Goal: Information Seeking & Learning: Learn about a topic

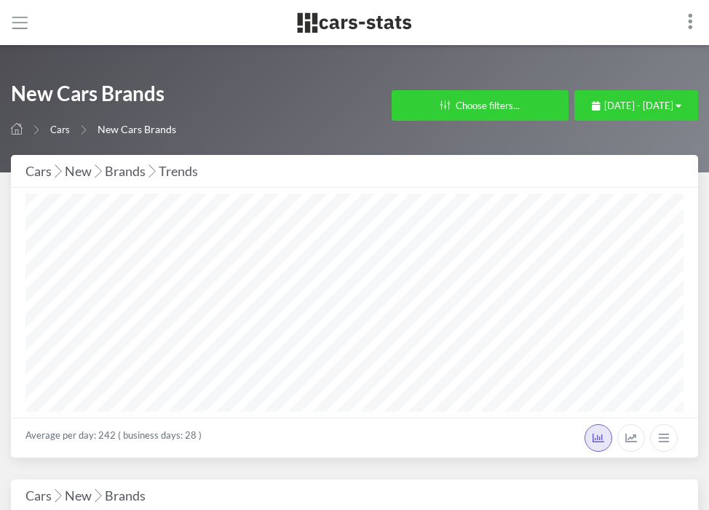
select select "25"
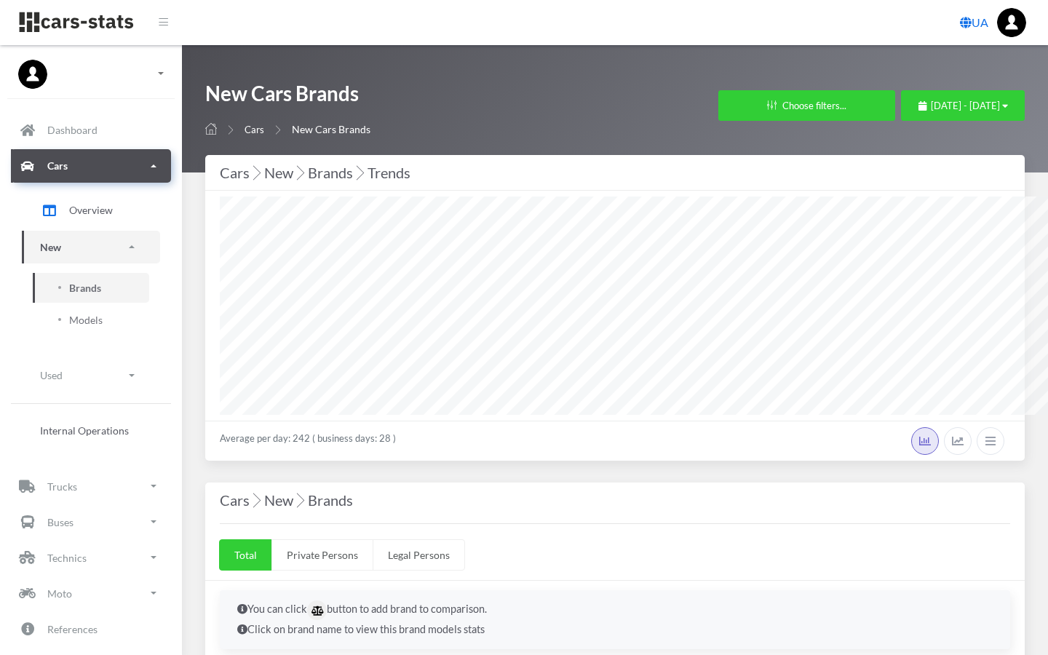
scroll to position [218, 400]
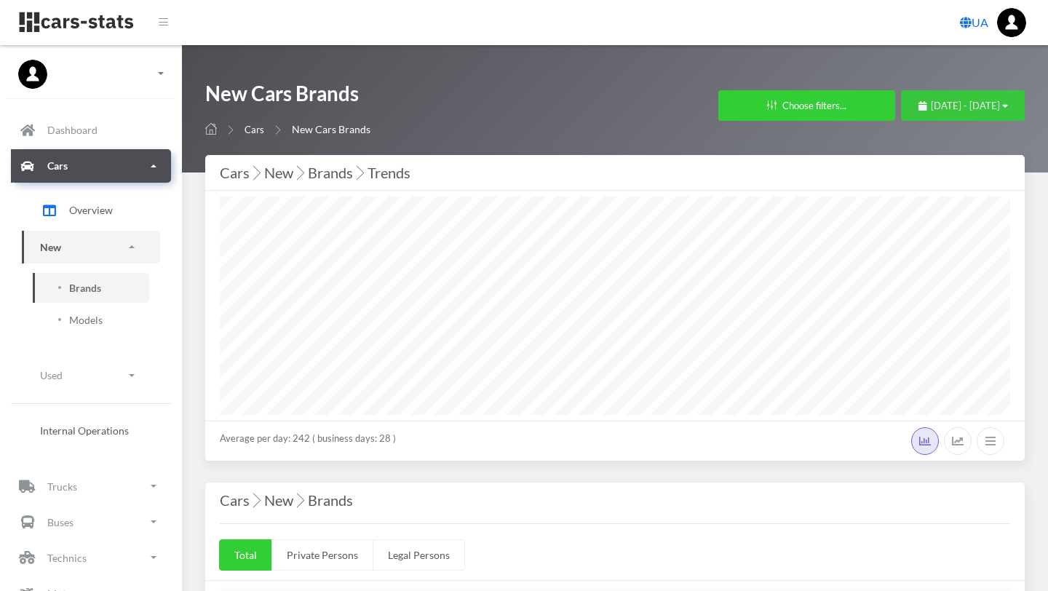
click at [708, 107] on button "September 1, 2025 - September 30, 2025" at bounding box center [963, 105] width 124 height 31
click at [708, 101] on icon "button" at bounding box center [1005, 105] width 6 height 9
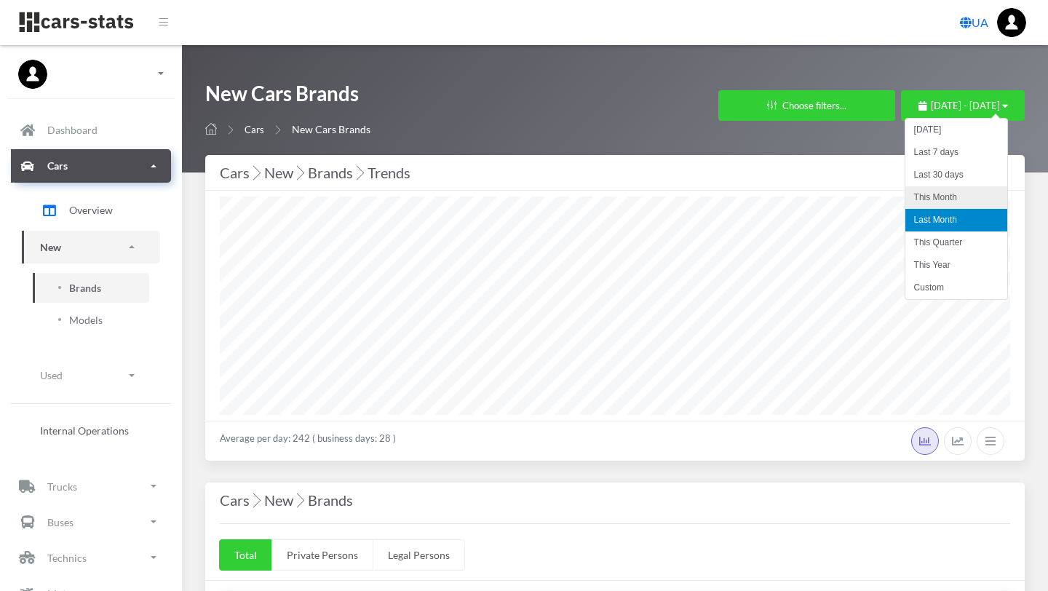
click at [708, 196] on li "This Month" at bounding box center [956, 197] width 102 height 23
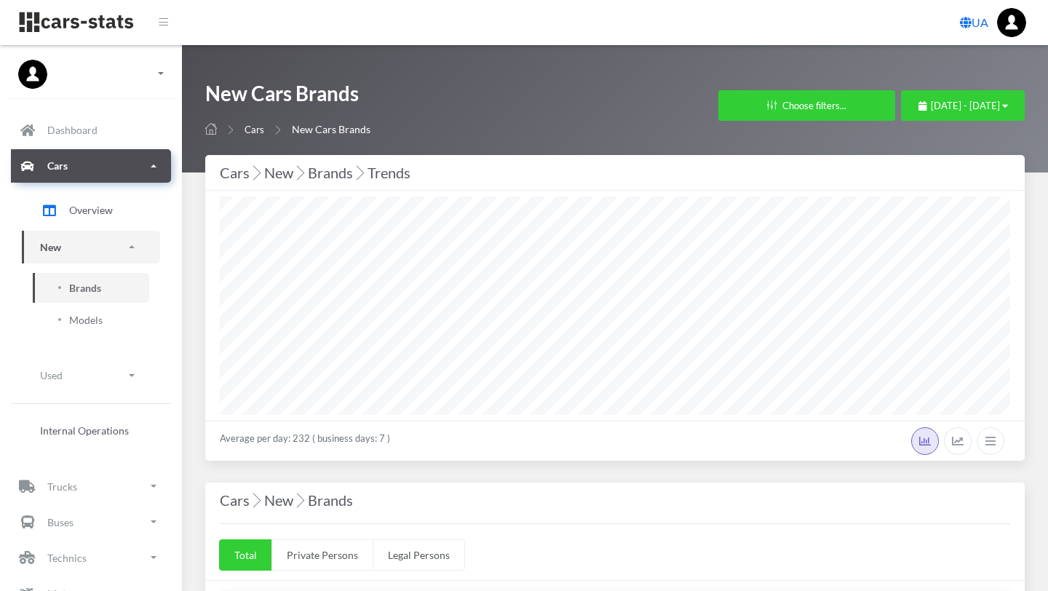
select select "25"
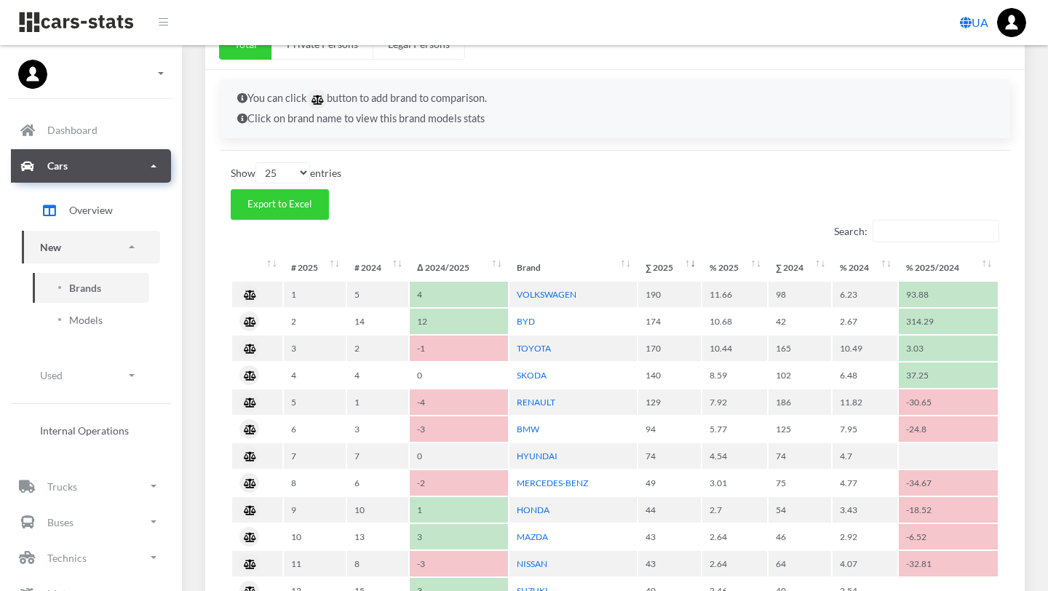
scroll to position [513, 0]
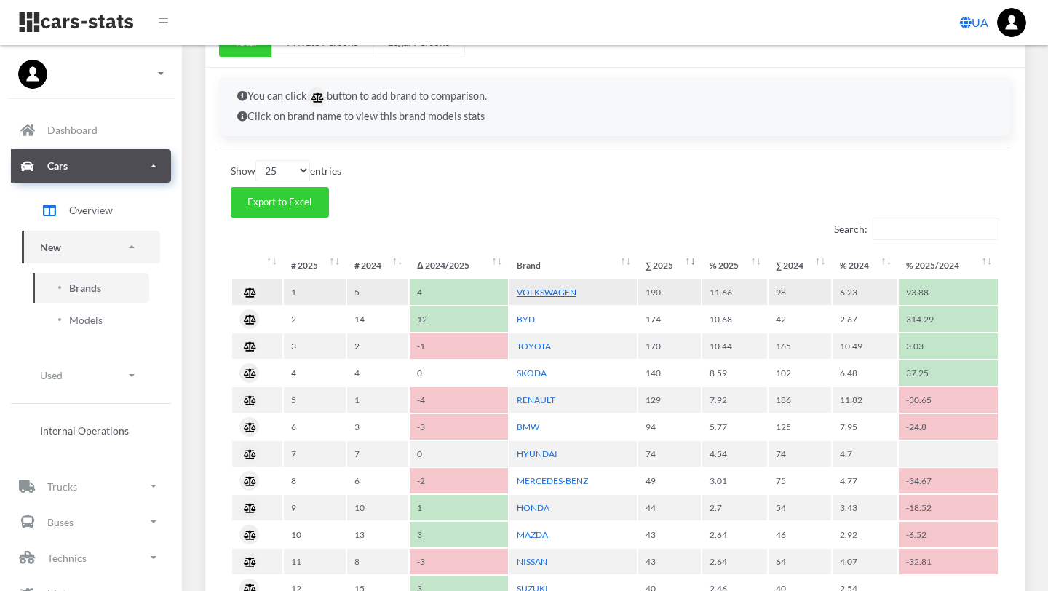
click at [562, 290] on link "VOLKSWAGEN" at bounding box center [547, 292] width 60 height 11
click at [528, 344] on link "TOYOTA" at bounding box center [534, 346] width 34 height 11
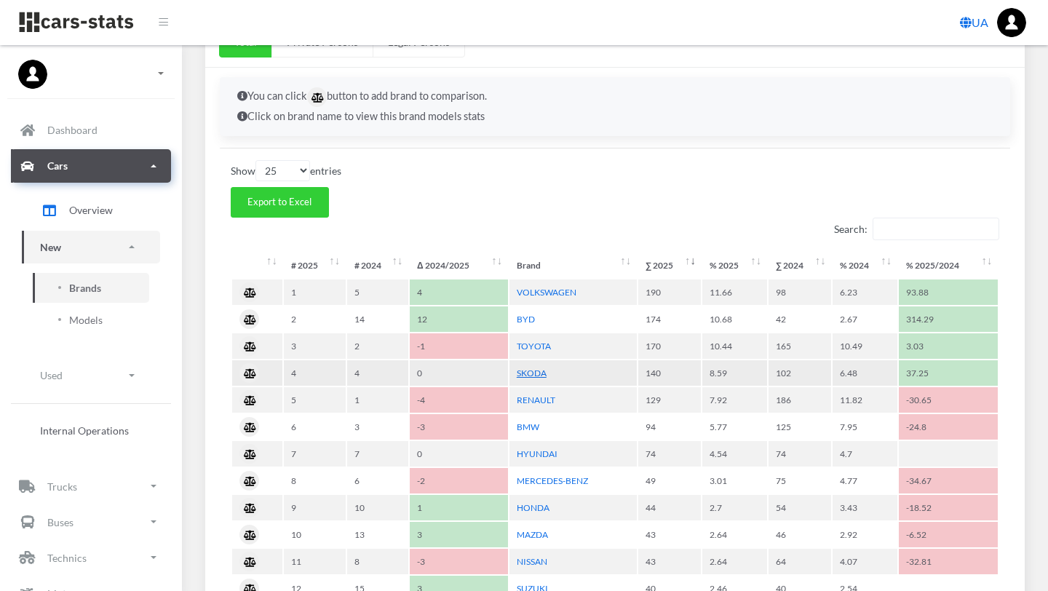
click at [535, 375] on link "SKODA" at bounding box center [532, 372] width 30 height 11
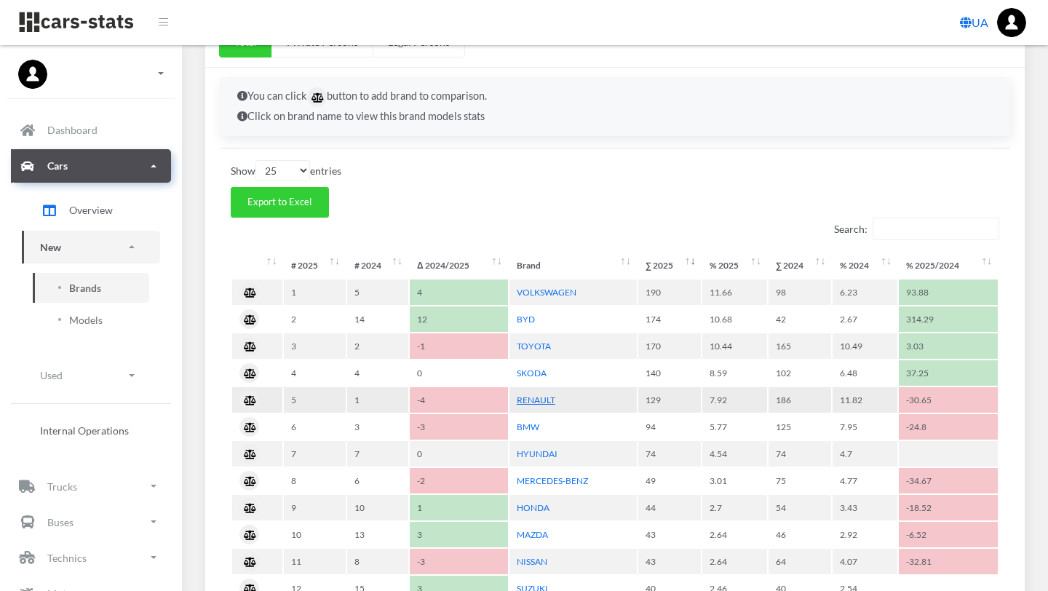
click at [536, 397] on link "RENAULT" at bounding box center [536, 399] width 39 height 11
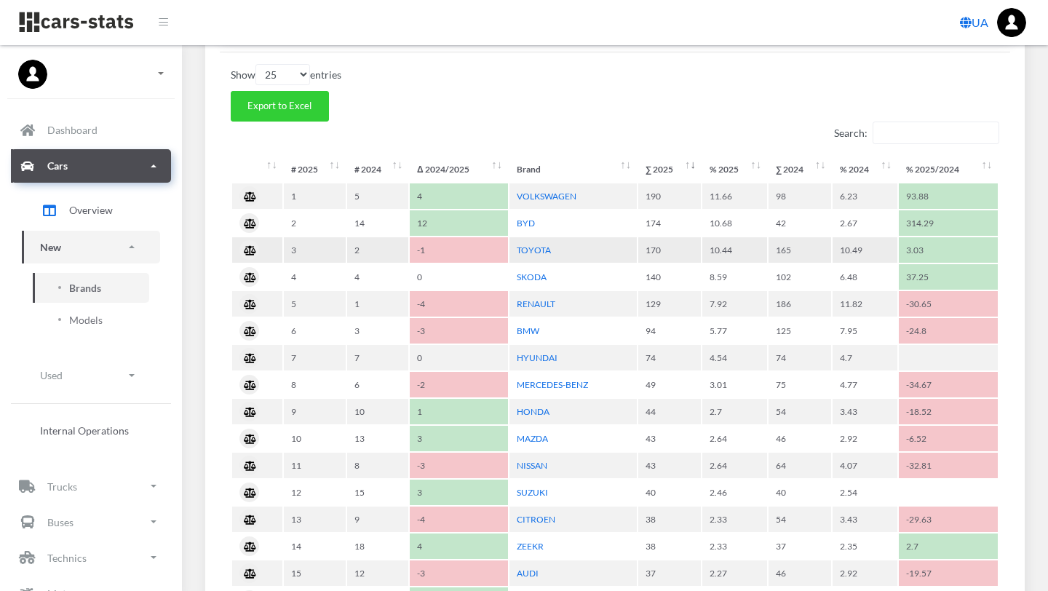
scroll to position [608, 0]
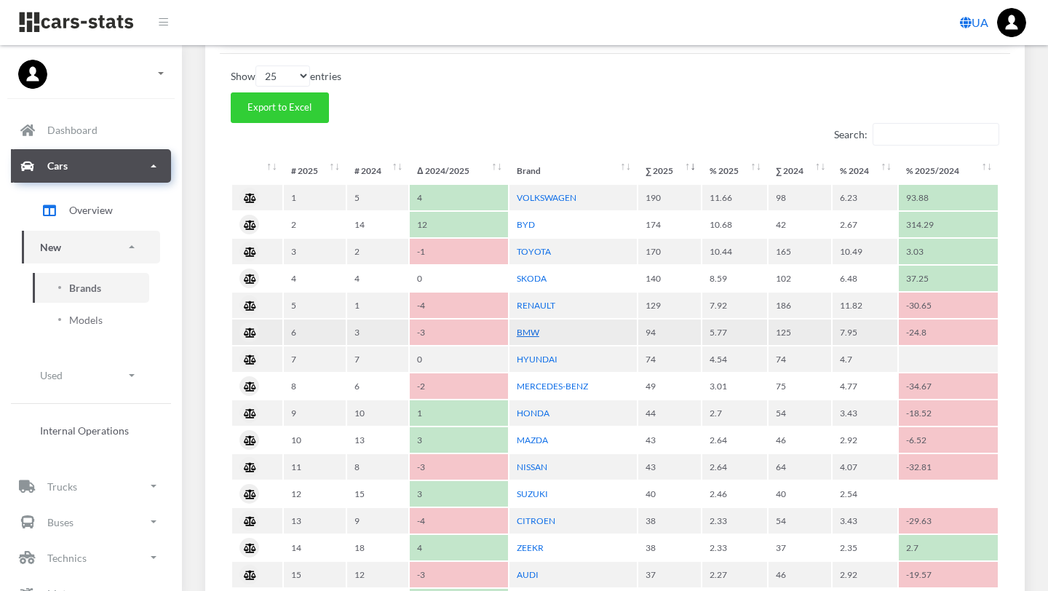
click at [528, 331] on link "BMW" at bounding box center [528, 332] width 23 height 11
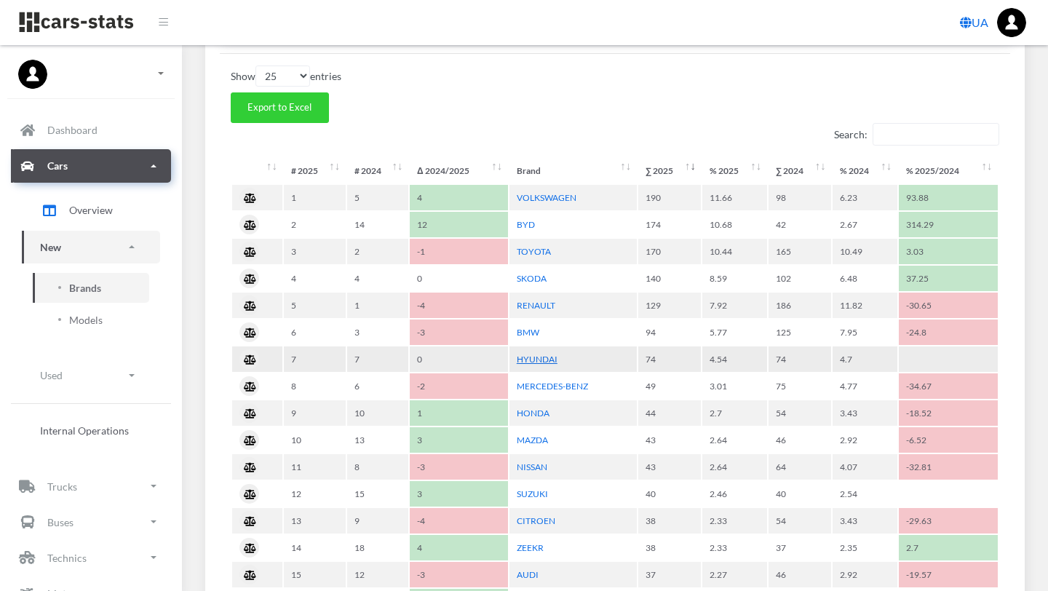
click at [540, 357] on link "HYUNDAI" at bounding box center [537, 359] width 41 height 11
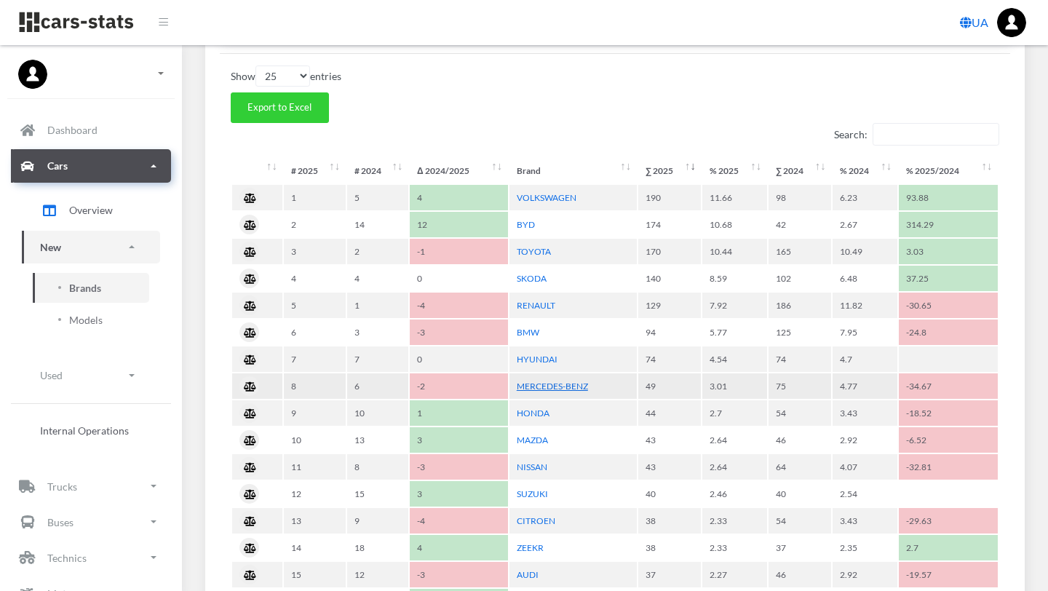
click at [537, 385] on link "MERCEDES-BENZ" at bounding box center [552, 386] width 71 height 11
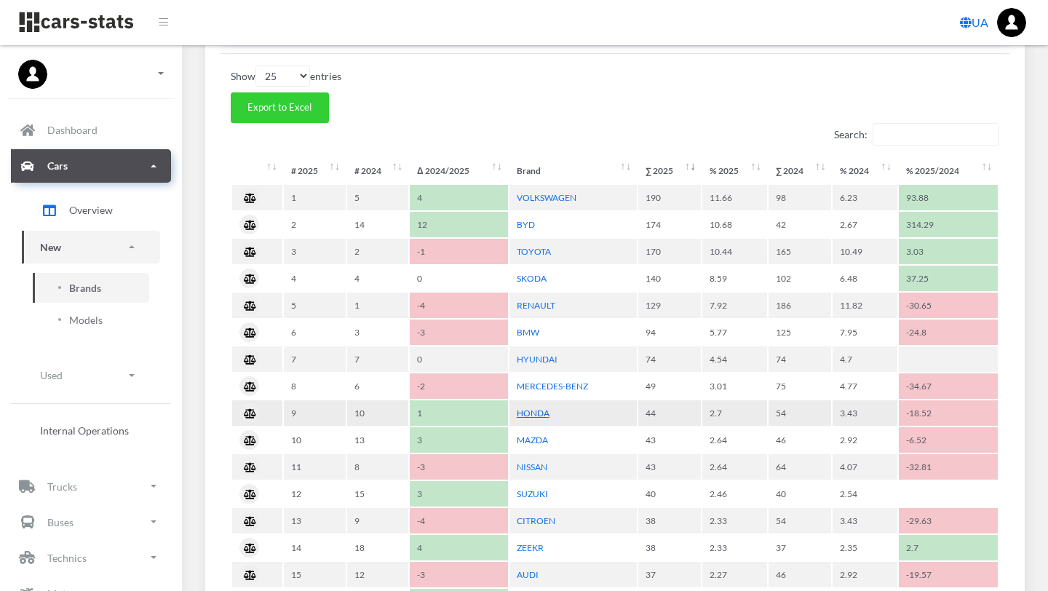
click at [534, 413] on link "HONDA" at bounding box center [533, 412] width 33 height 11
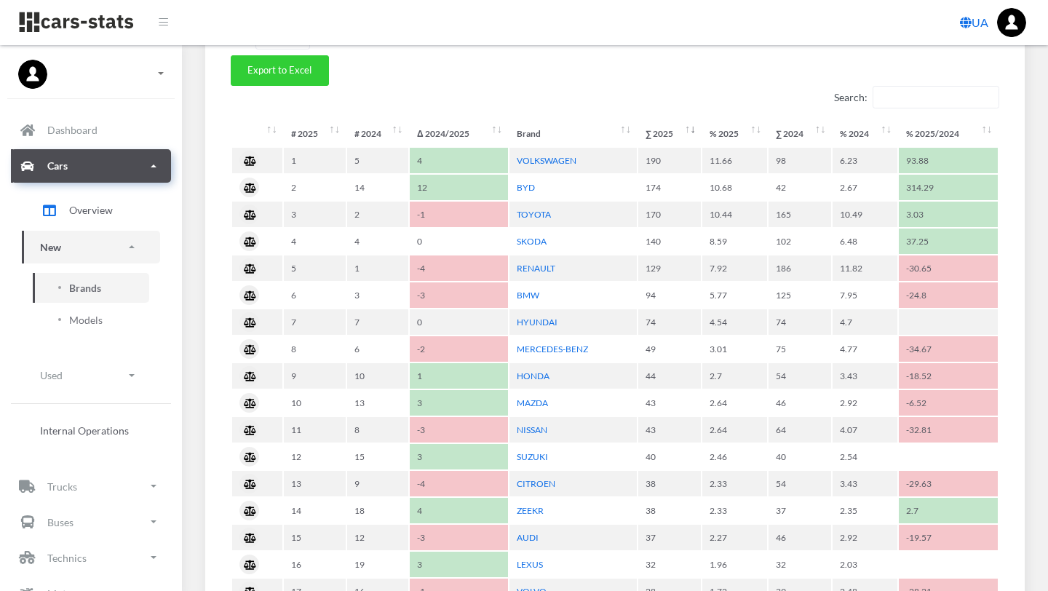
scroll to position [647, 0]
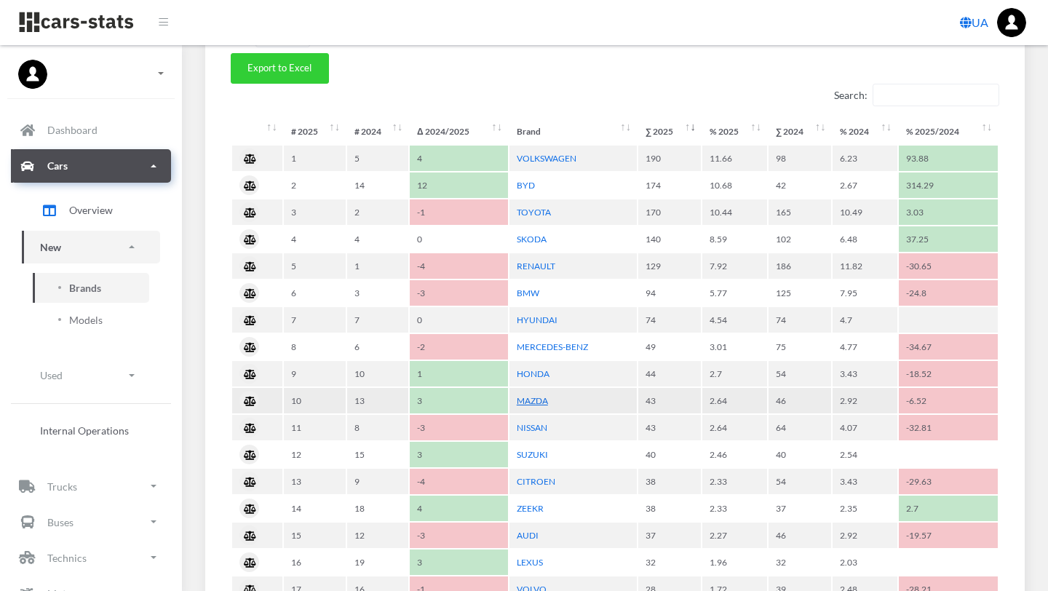
click at [533, 402] on link "MAZDA" at bounding box center [532, 400] width 31 height 11
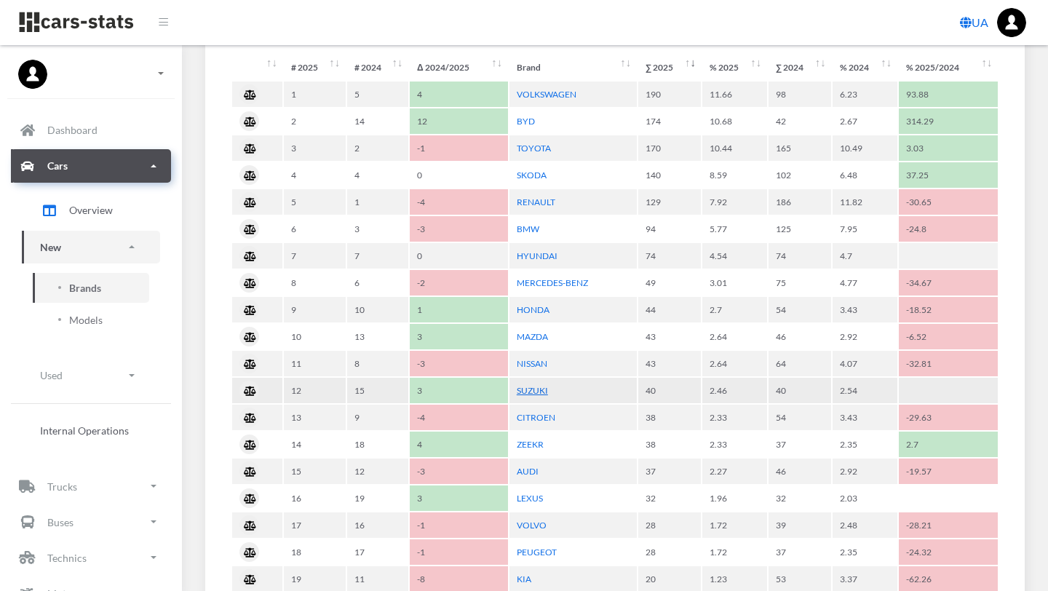
click at [534, 391] on link "SUZUKI" at bounding box center [532, 390] width 31 height 11
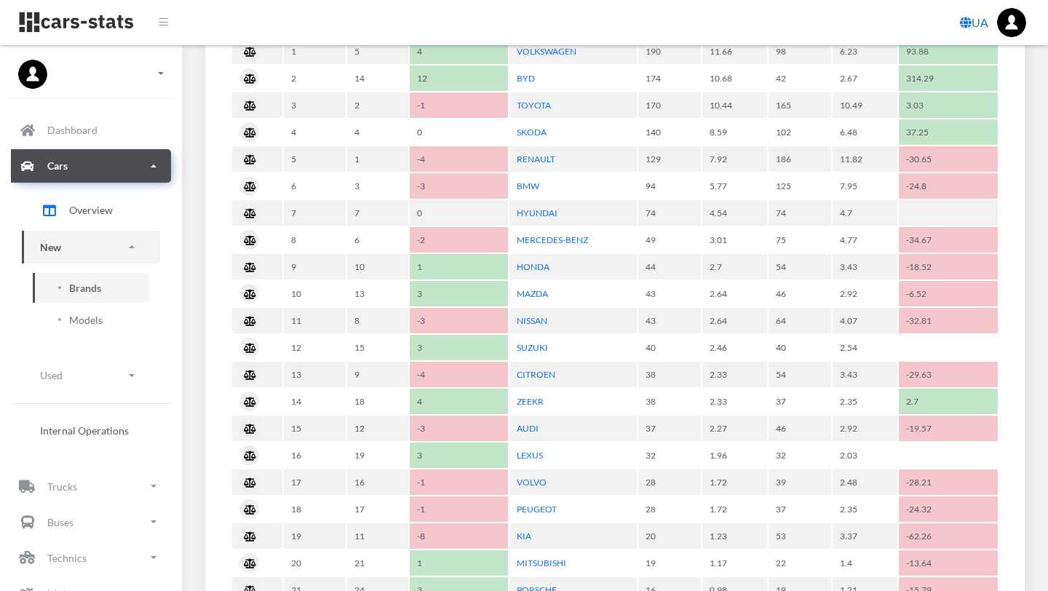
scroll to position [769, 0]
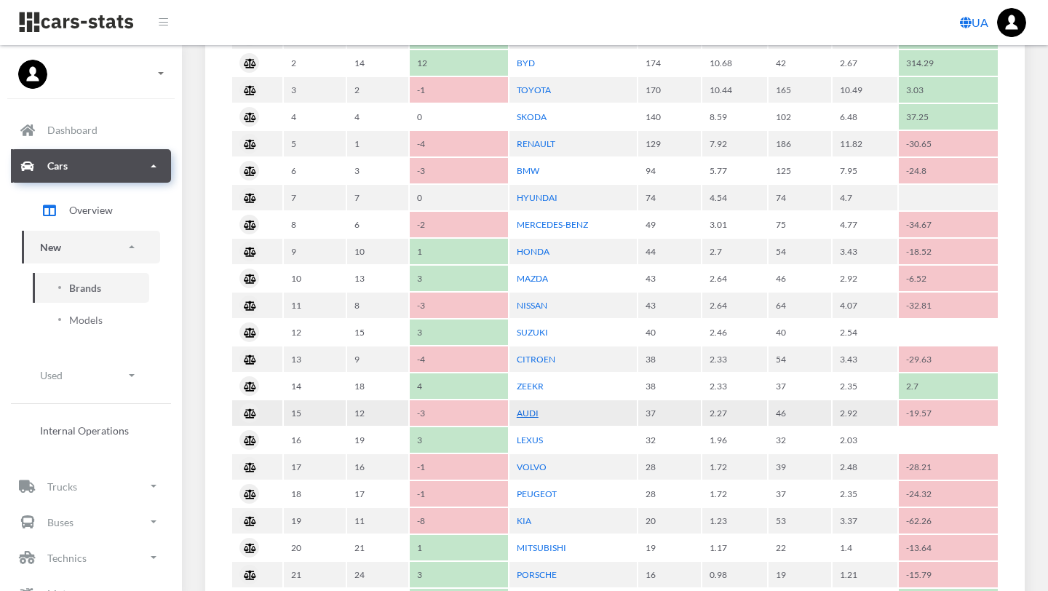
click at [525, 411] on link "AUDI" at bounding box center [528, 412] width 22 height 11
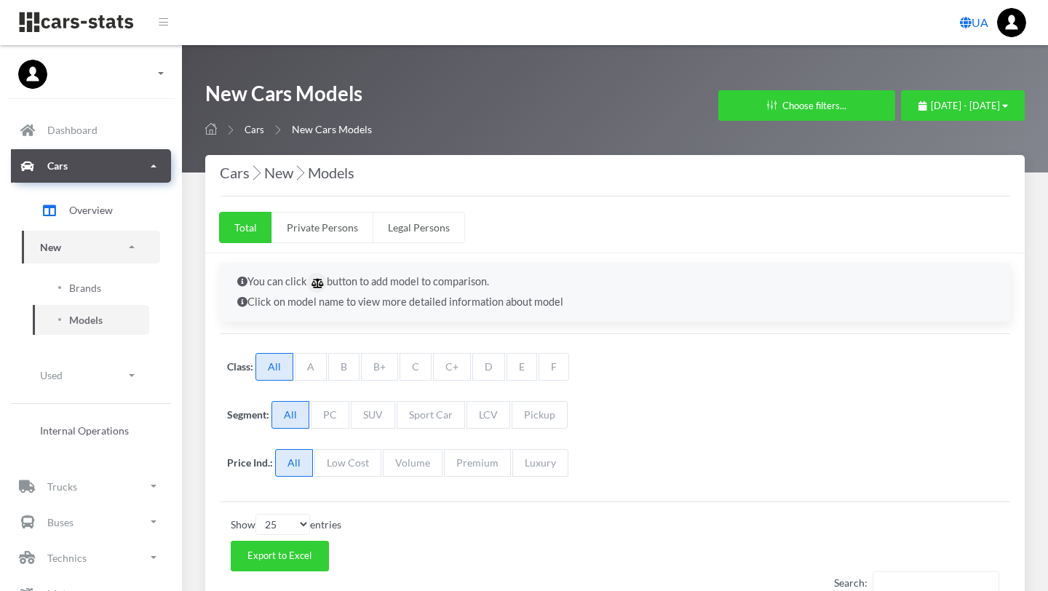
select select "25"
select select "VOLKSWAGEN"
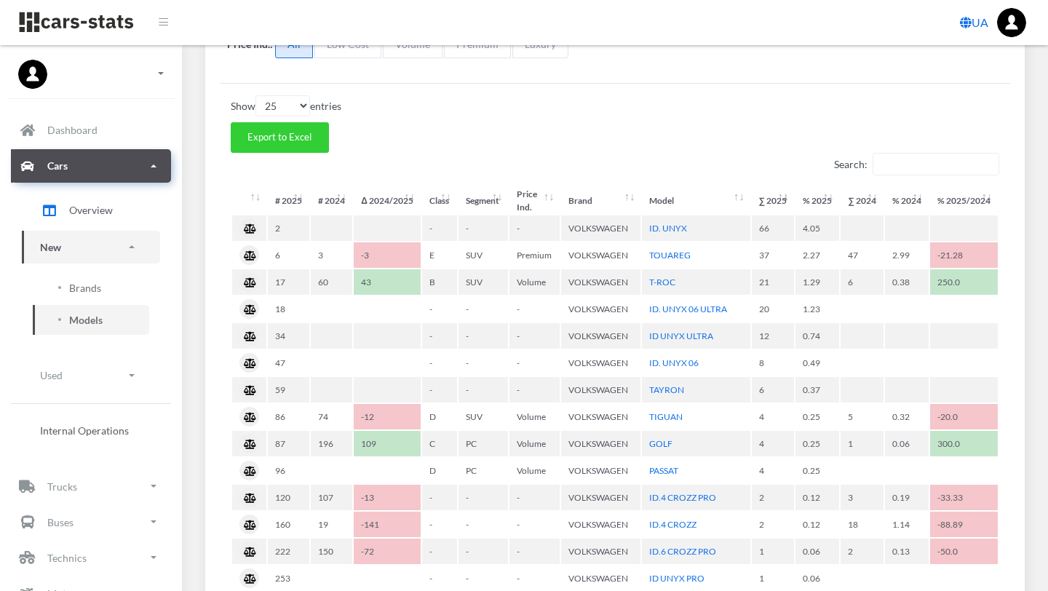
scroll to position [419, 0]
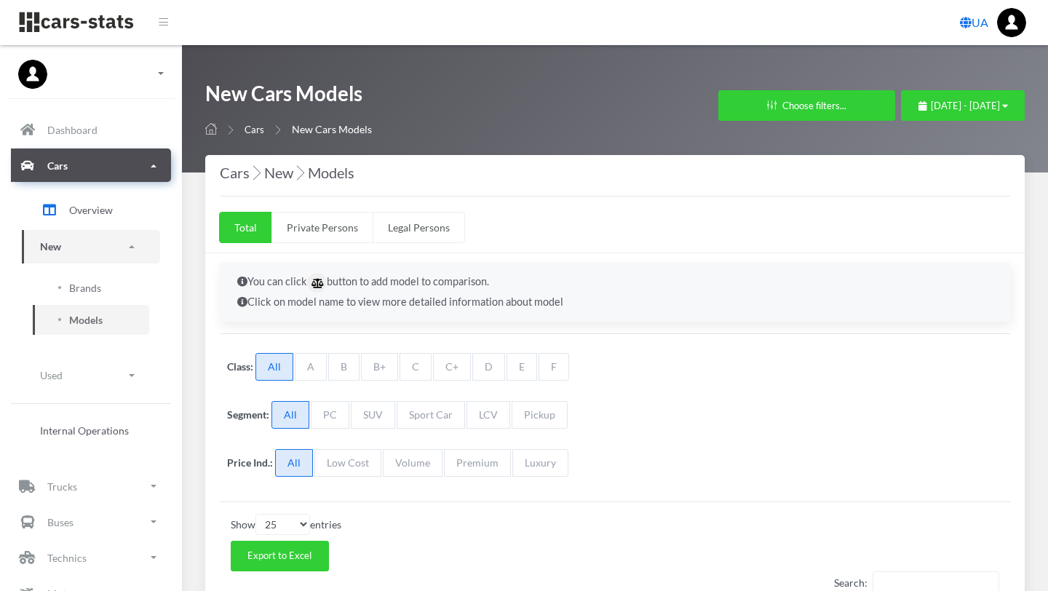
select select "25"
select select "TOYOTA"
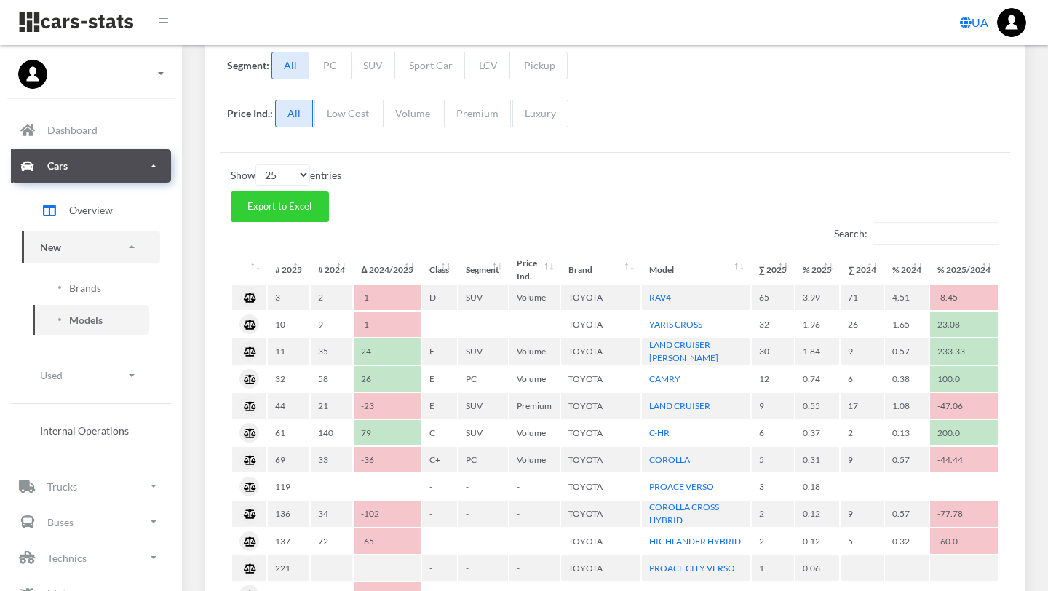
scroll to position [356, 0]
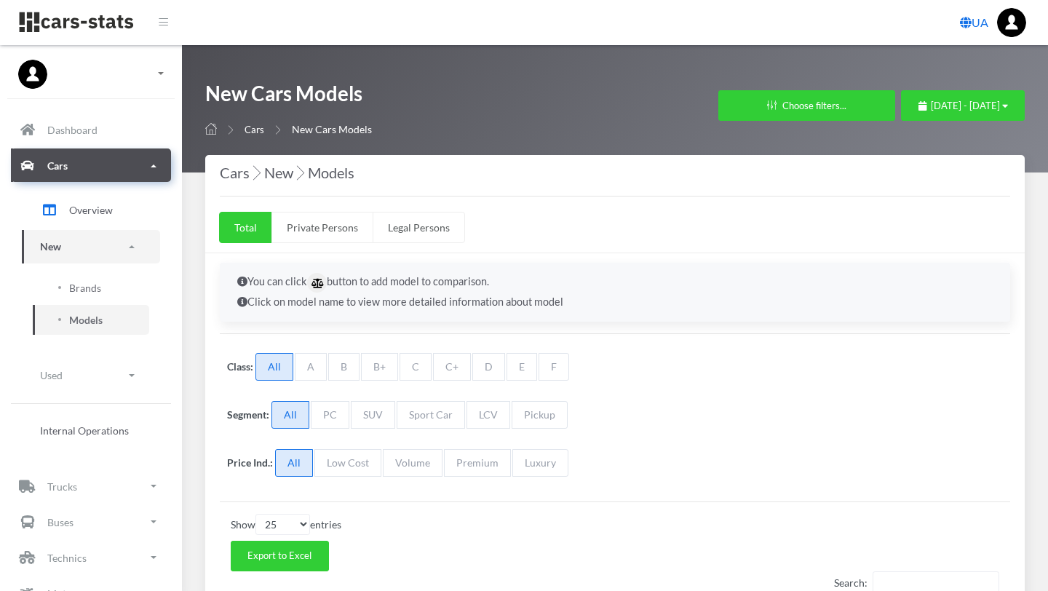
select select "25"
select select "SKODA"
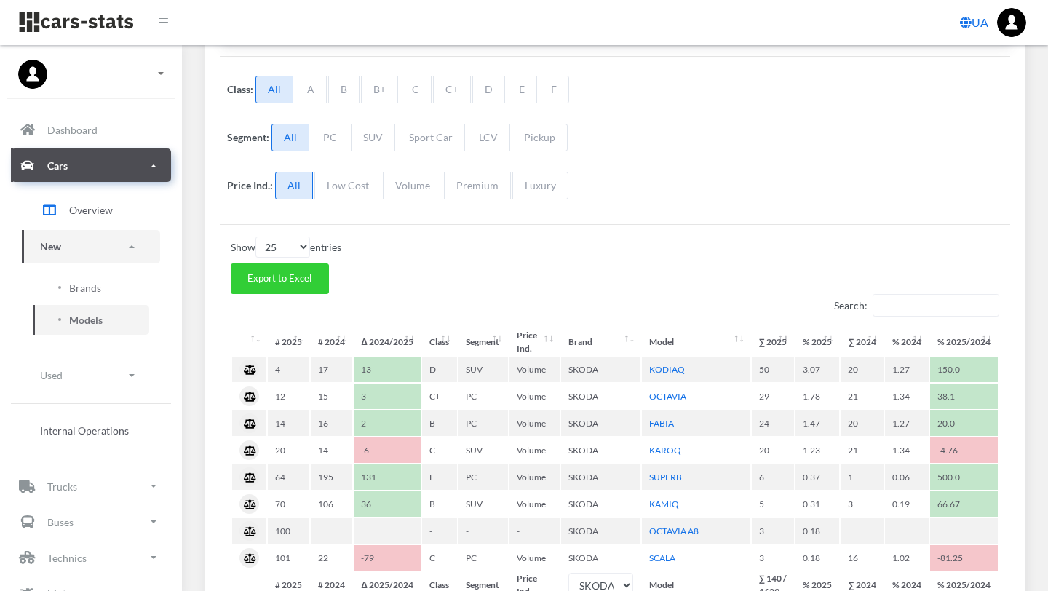
scroll to position [279, 0]
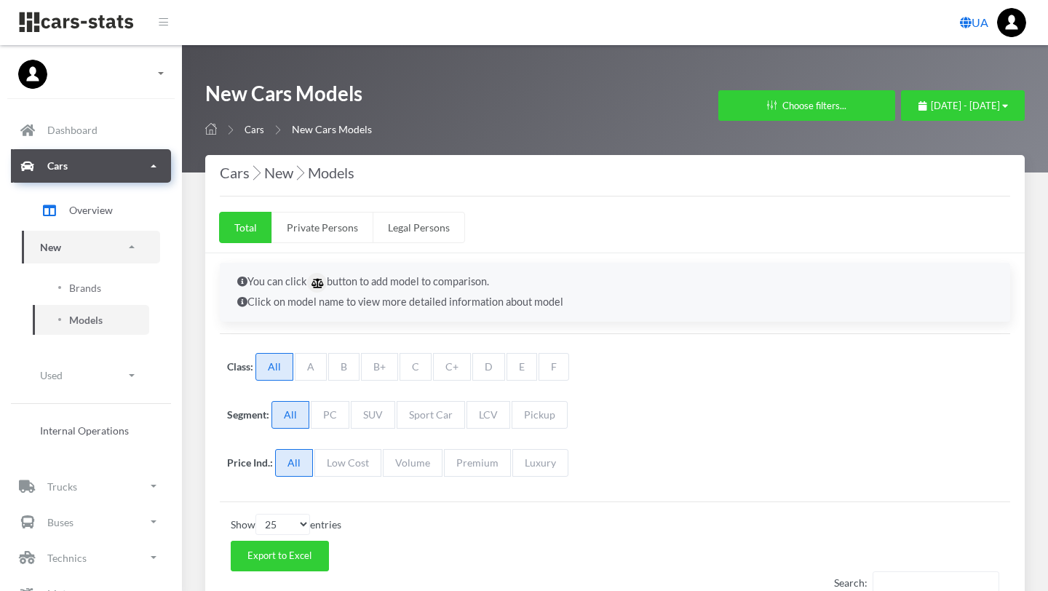
select select "25"
select select "RENAULT"
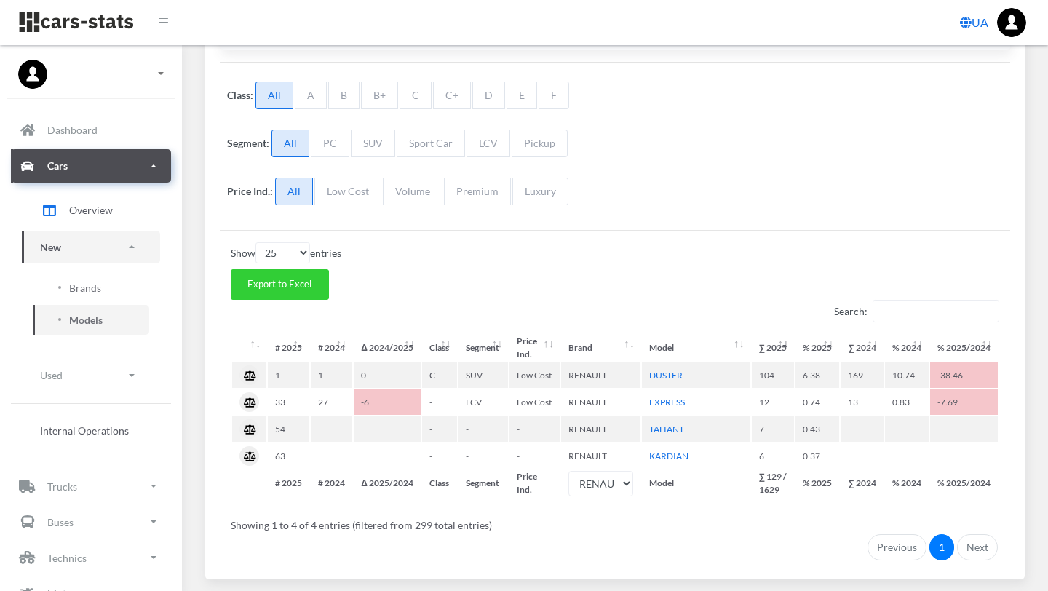
scroll to position [272, 0]
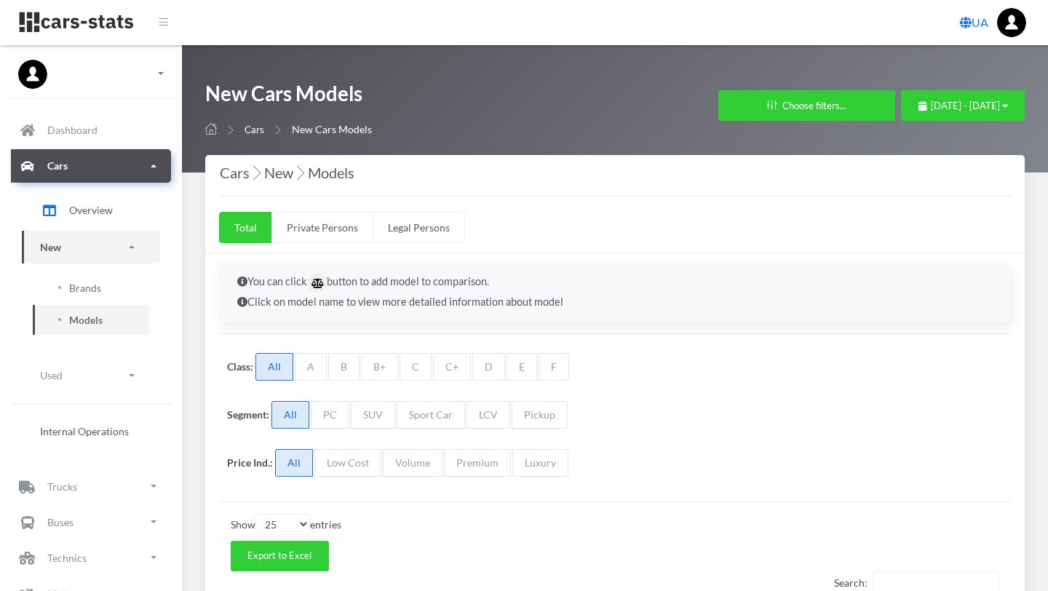
select select "25"
select select "BMW"
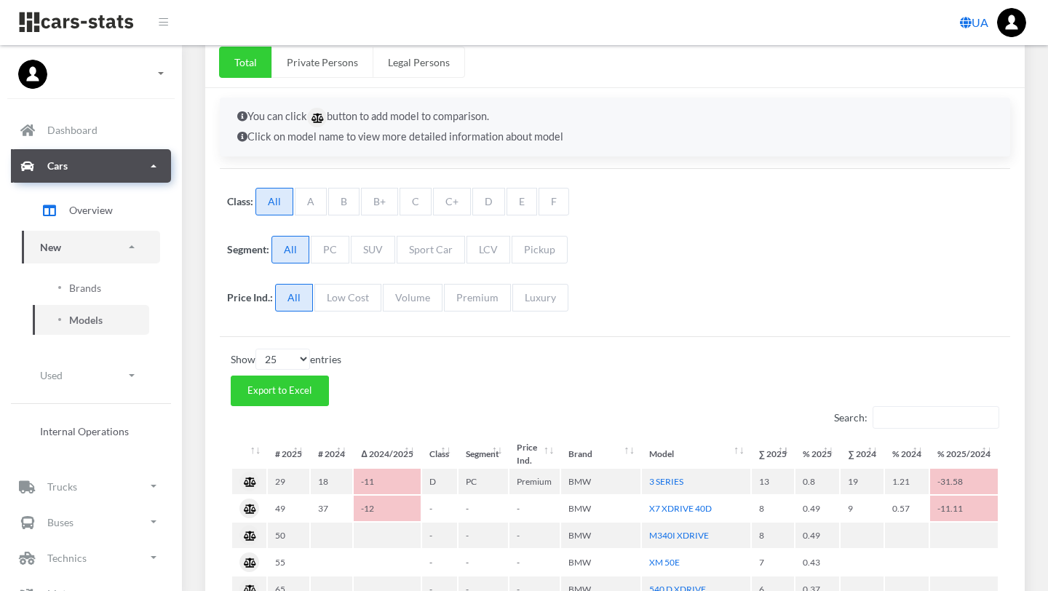
scroll to position [211, 0]
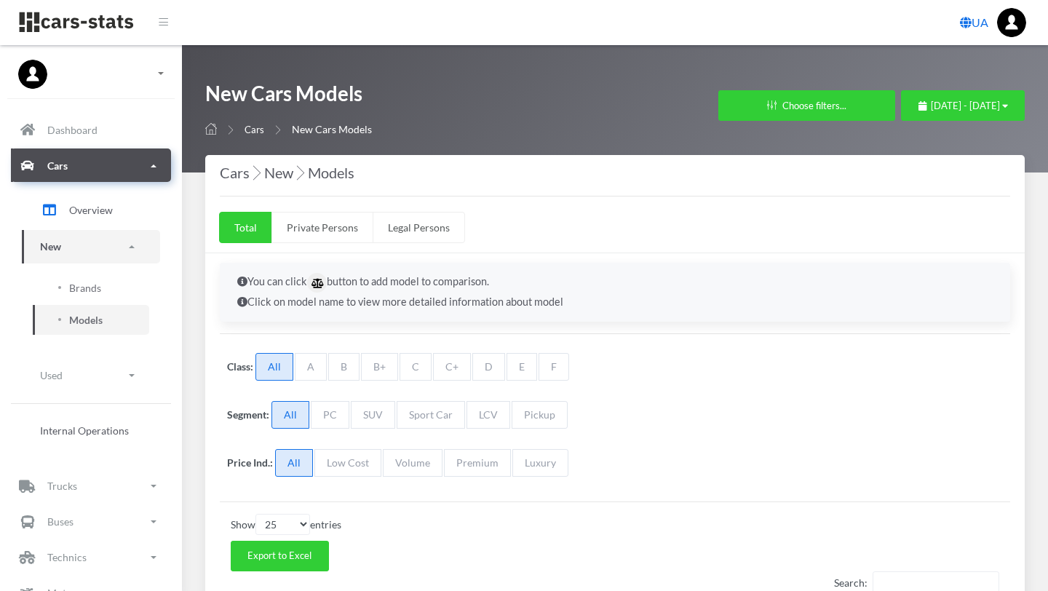
select select "25"
select select "HYUNDAI"
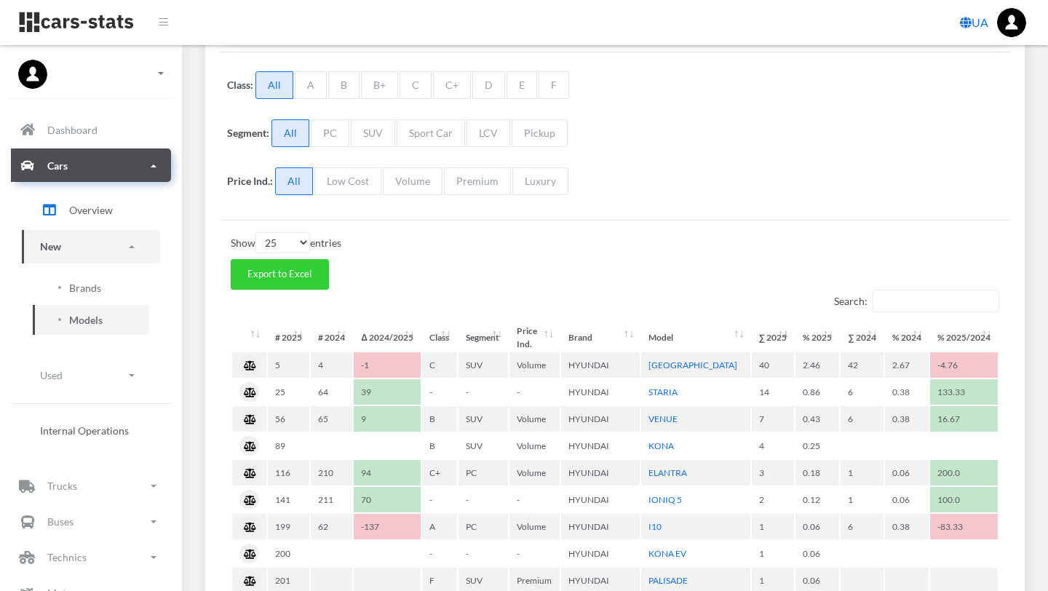
scroll to position [285, 0]
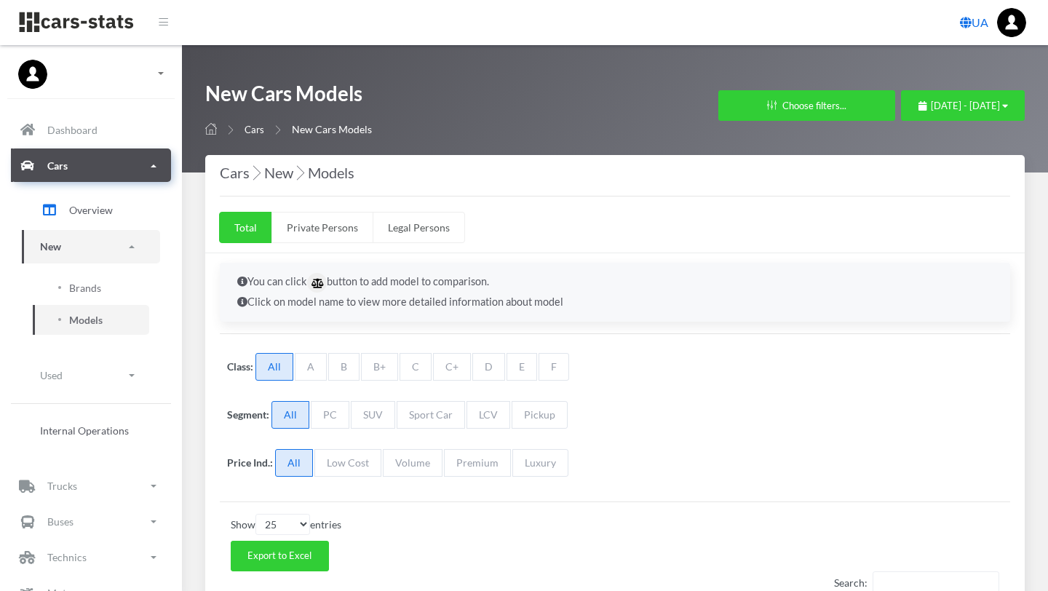
select select "25"
select select "MERCEDES-BENZ"
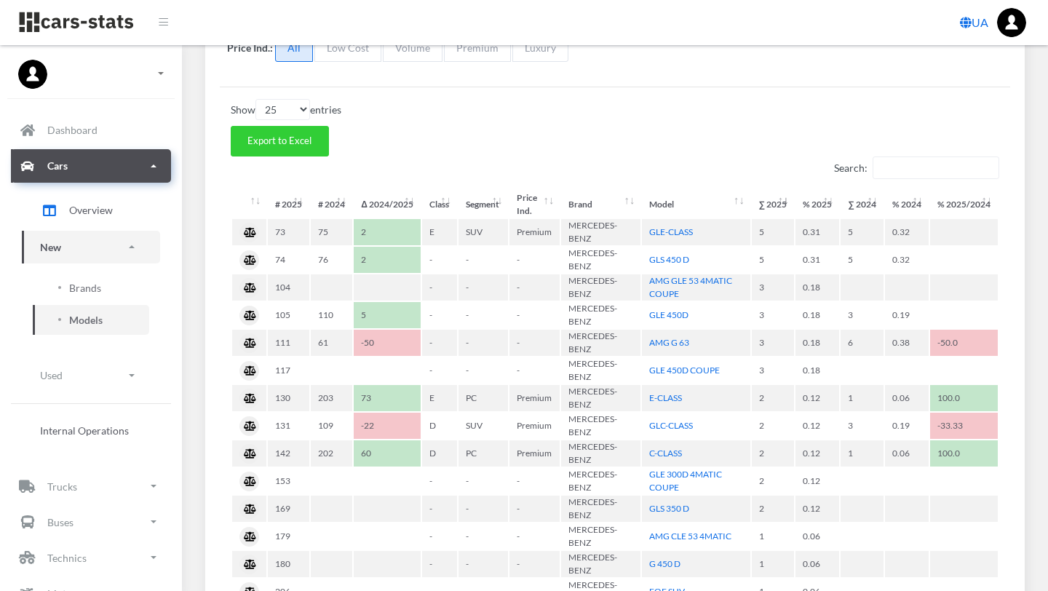
scroll to position [540, 0]
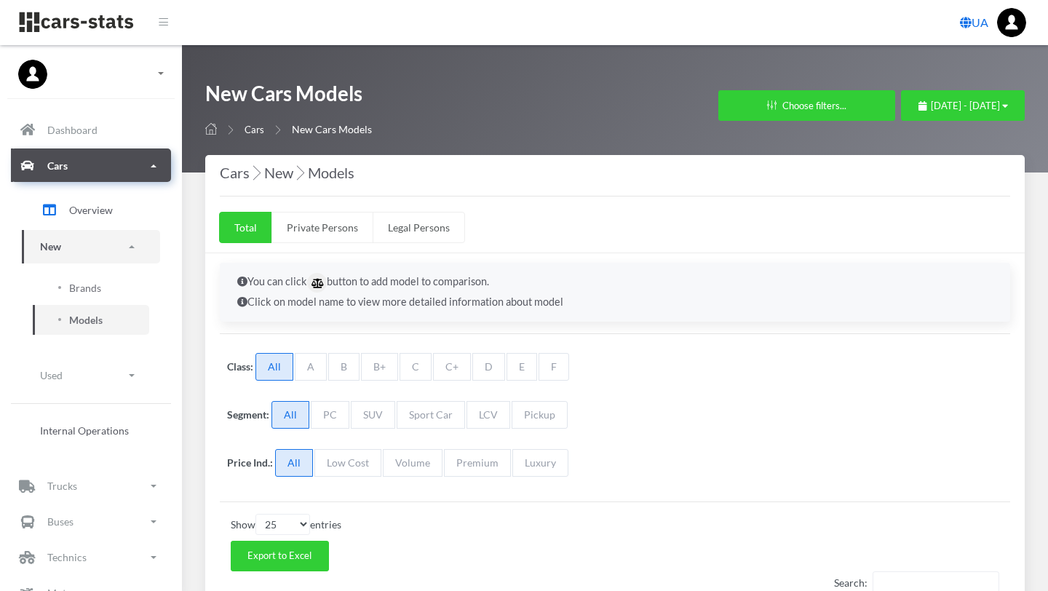
select select "25"
select select "HONDA"
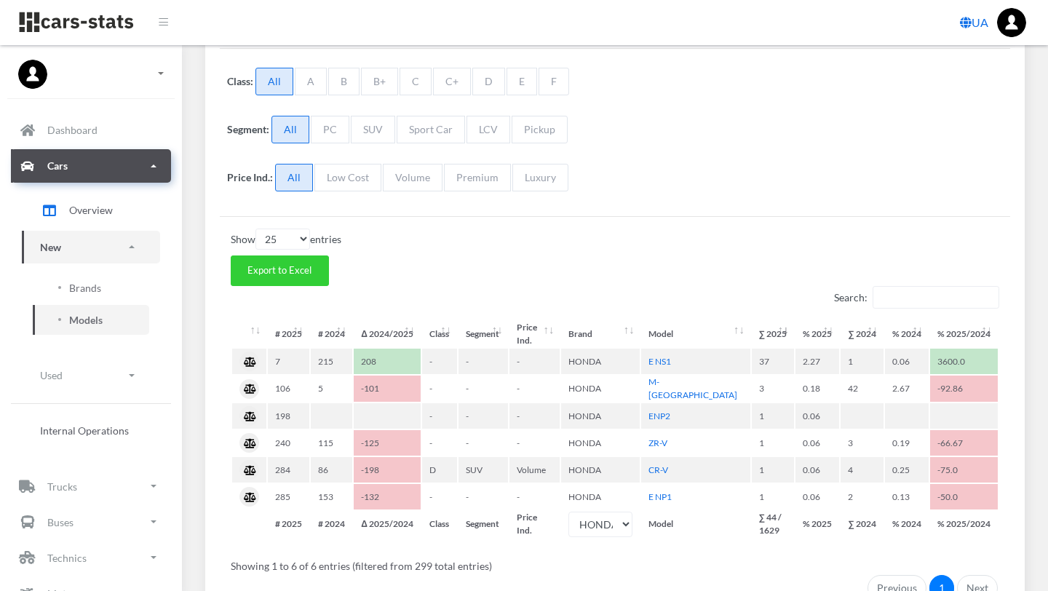
scroll to position [287, 0]
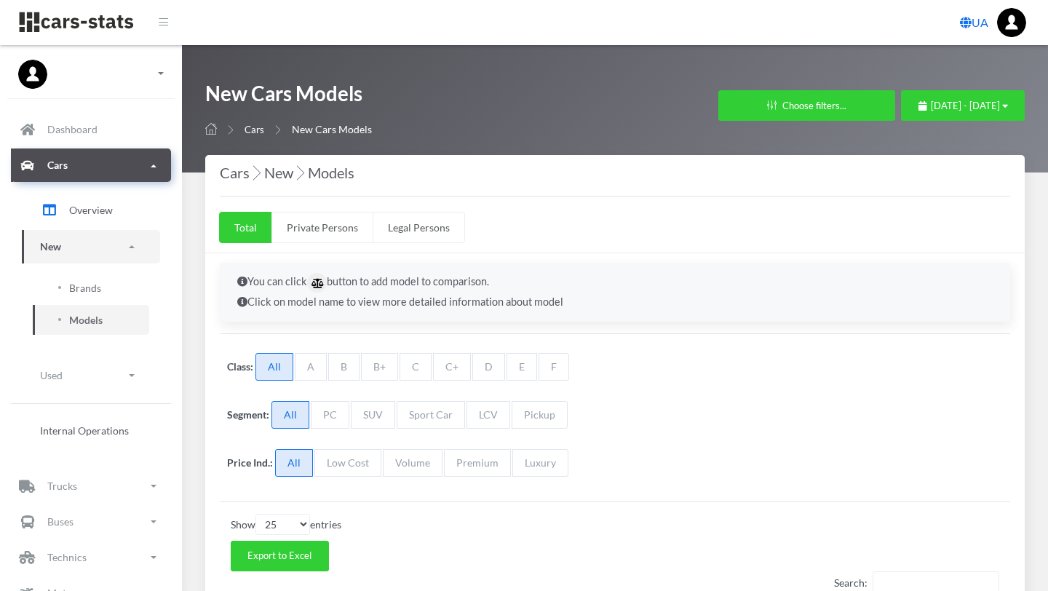
select select "25"
select select "MAZDA"
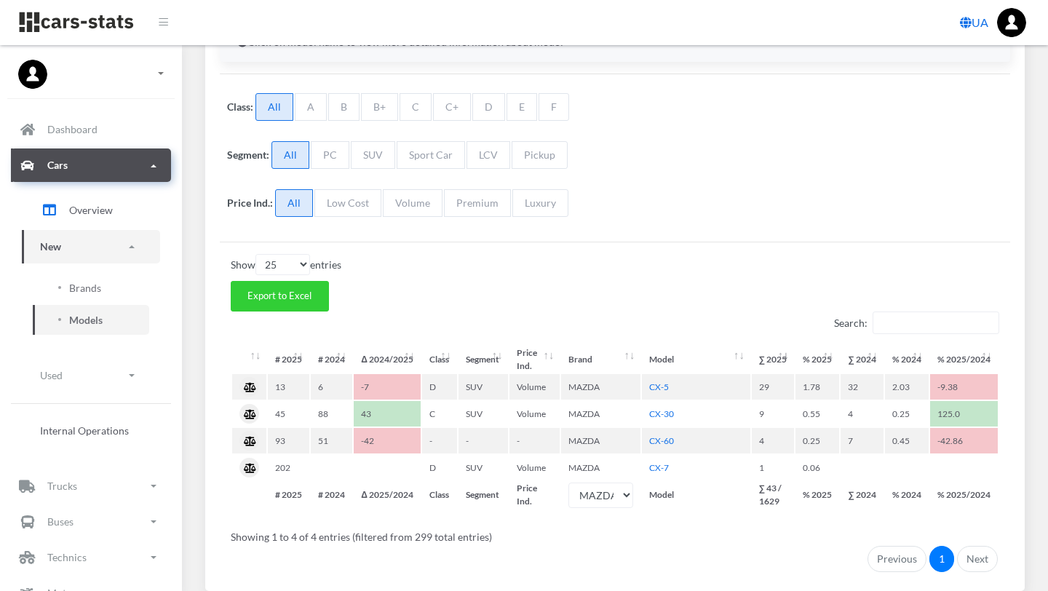
scroll to position [262, 0]
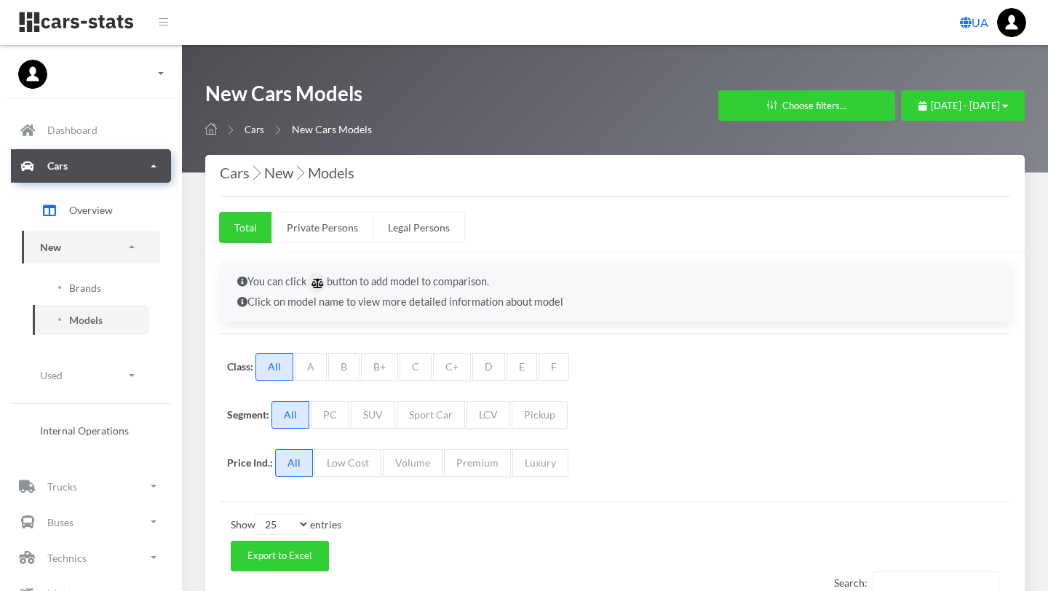
select select "25"
select select "SUZUKI"
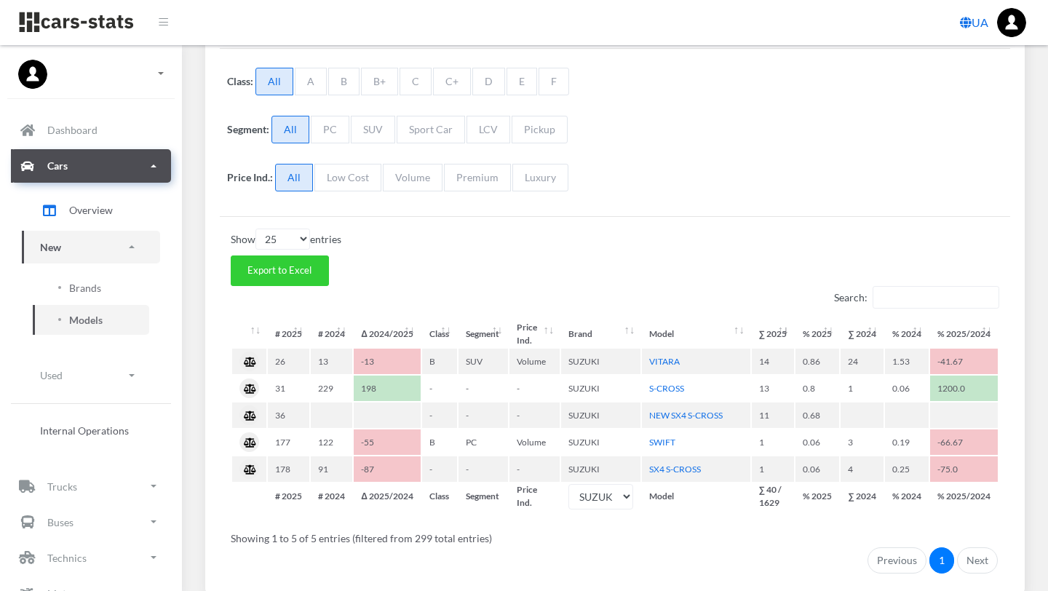
scroll to position [289, 0]
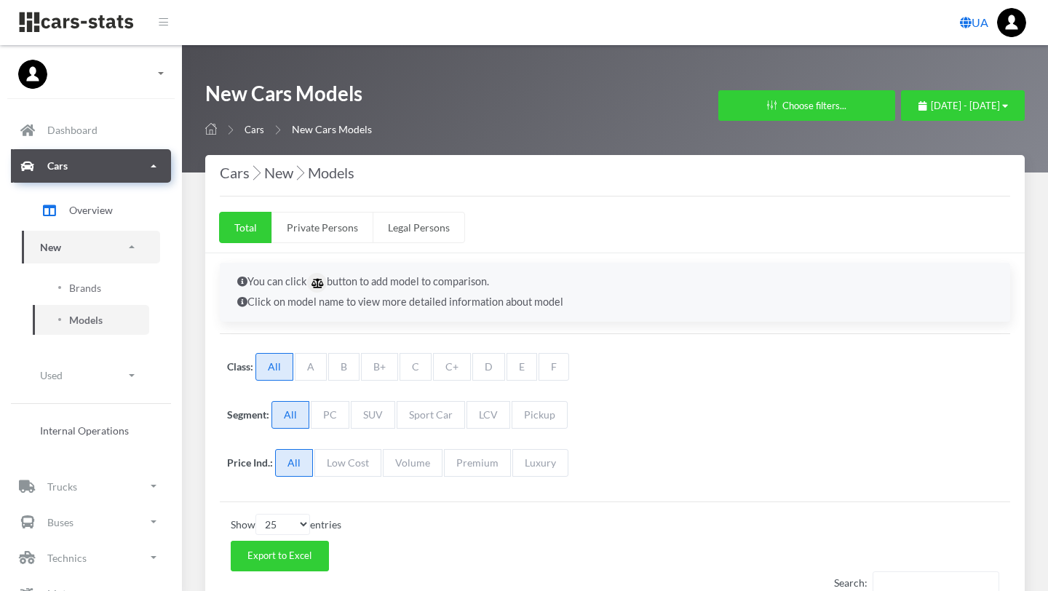
select select "25"
select select "AUDI"
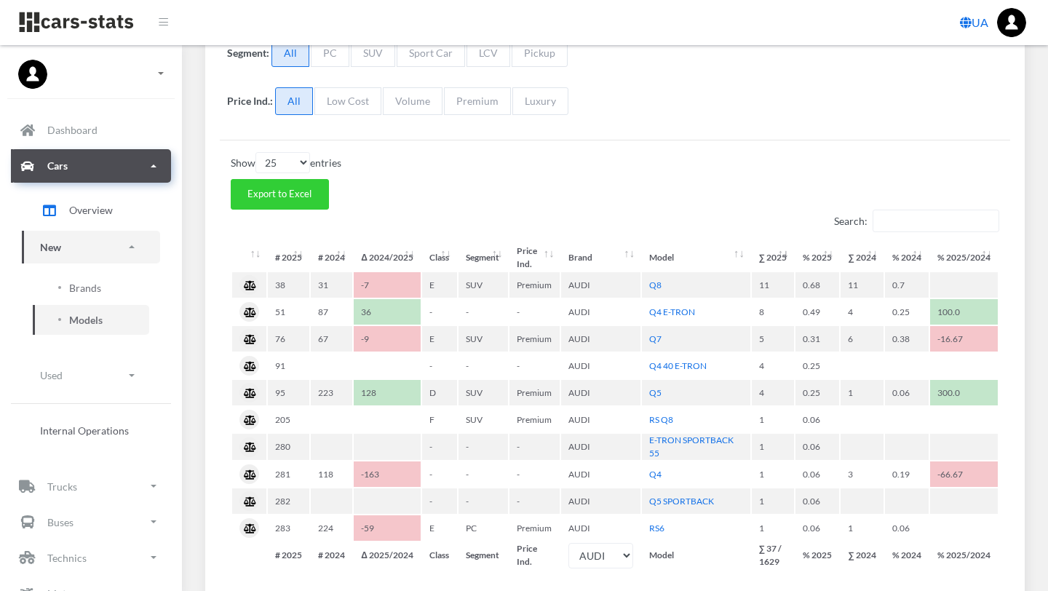
scroll to position [362, 0]
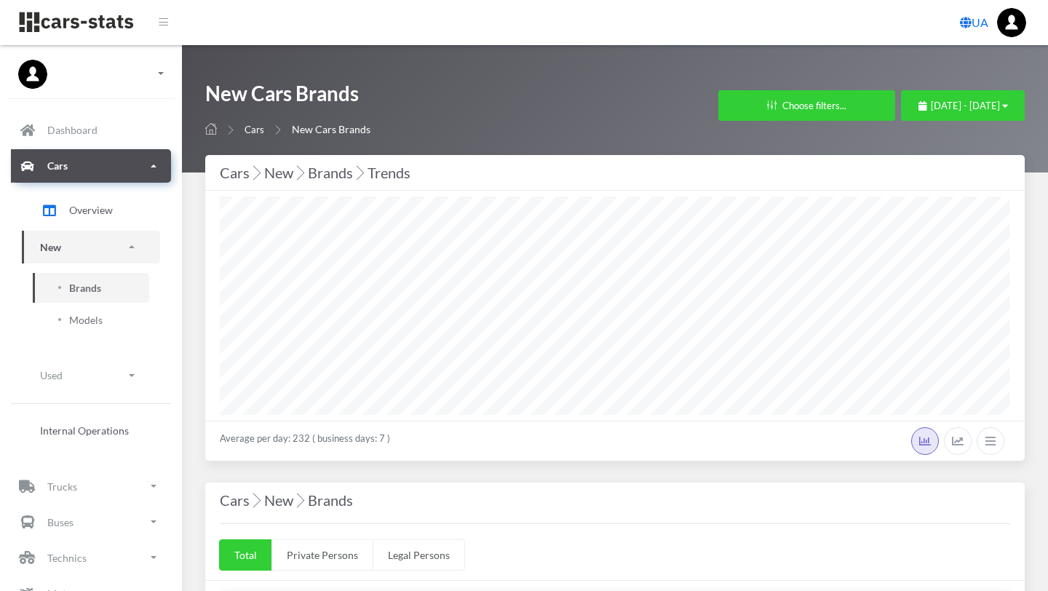
select select "25"
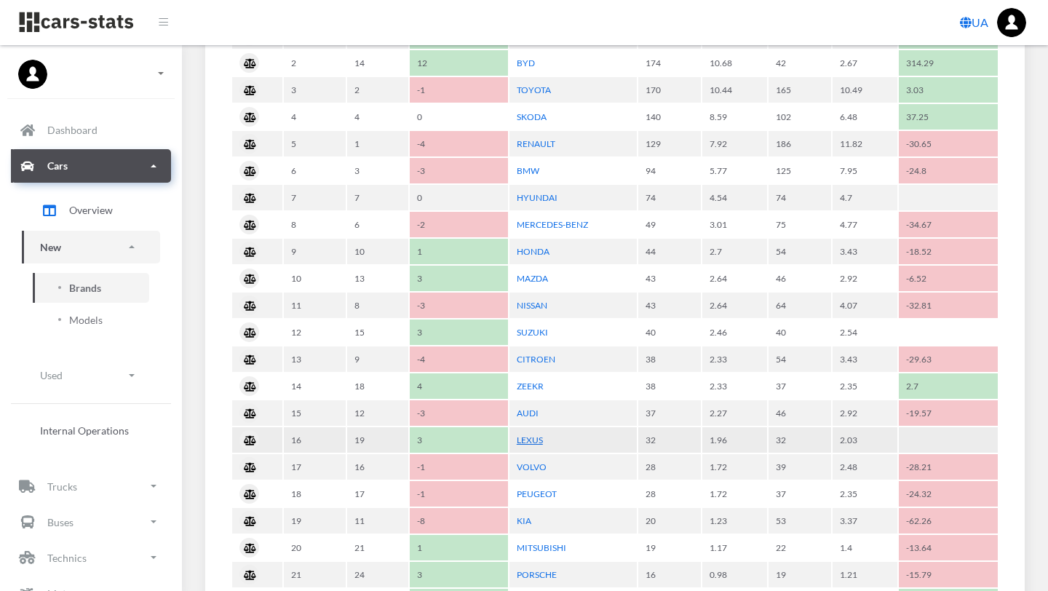
click at [528, 437] on link "LEXUS" at bounding box center [530, 439] width 26 height 11
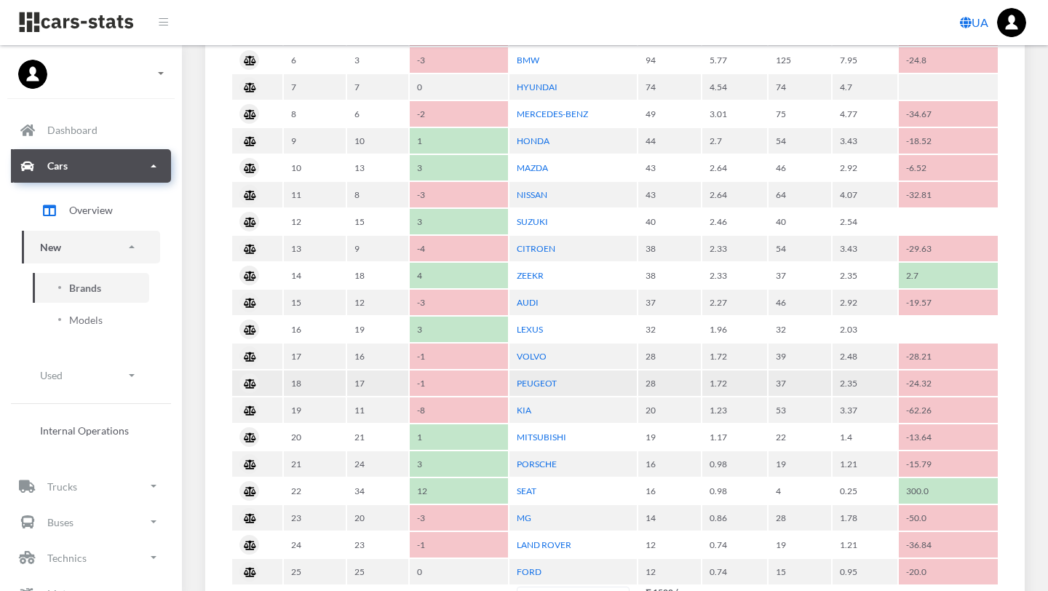
scroll to position [884, 0]
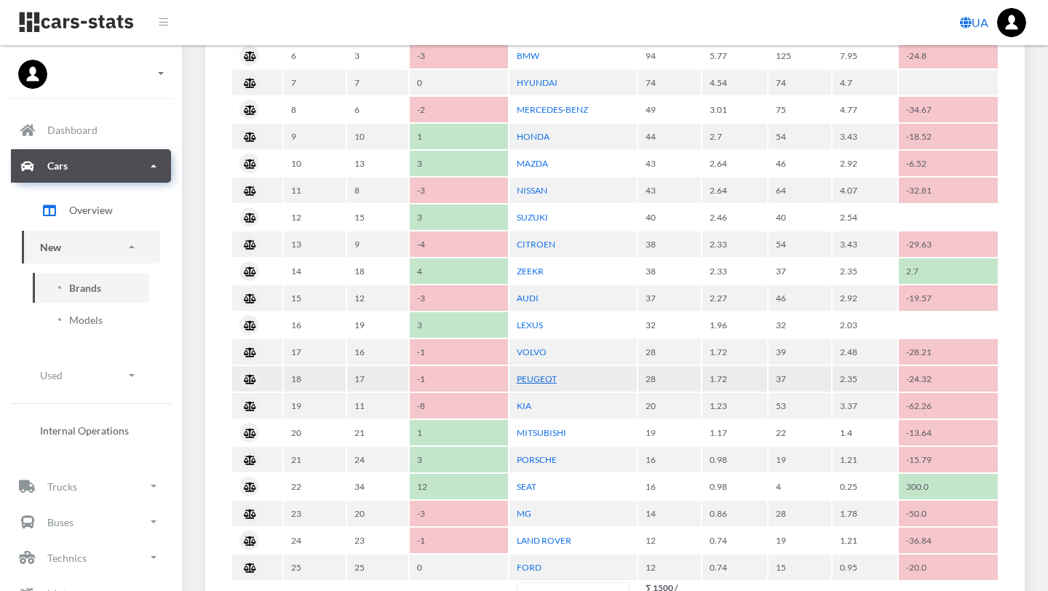
click at [533, 379] on link "PEUGEOT" at bounding box center [537, 378] width 40 height 11
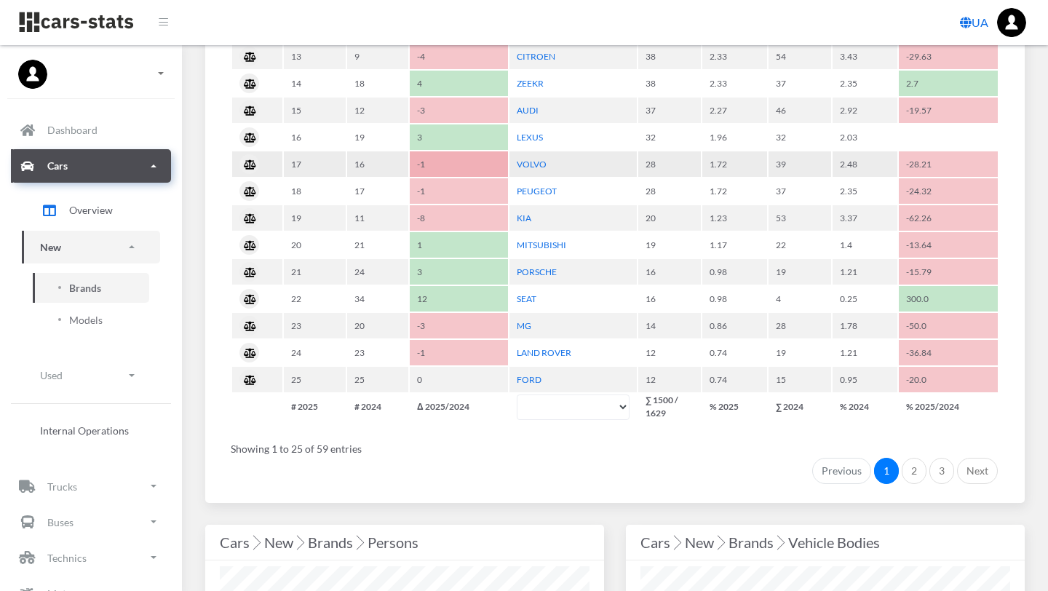
scroll to position [1073, 0]
click at [531, 376] on link "FORD" at bounding box center [529, 378] width 25 height 11
click at [915, 474] on link "2" at bounding box center [914, 470] width 25 height 26
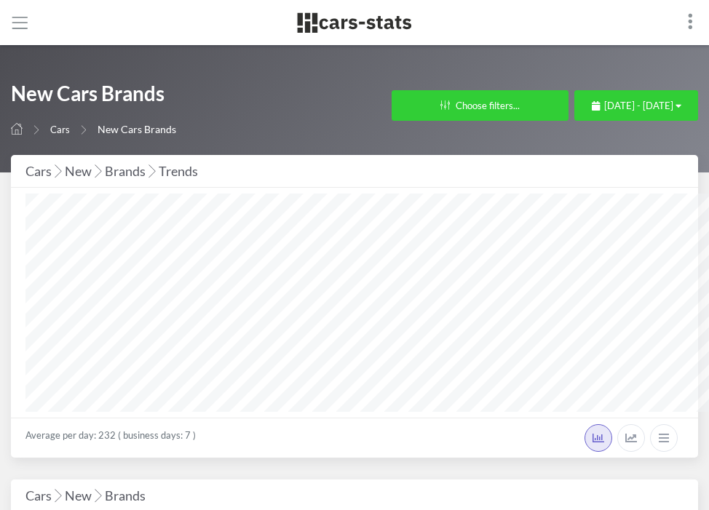
scroll to position [727459, 727438]
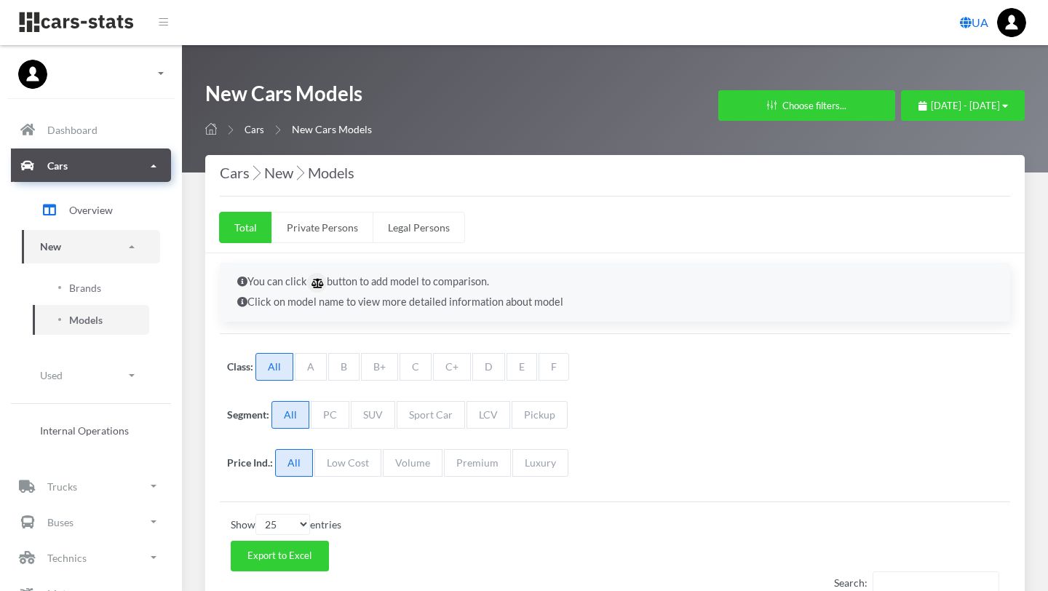
select select "25"
select select "LEXUS"
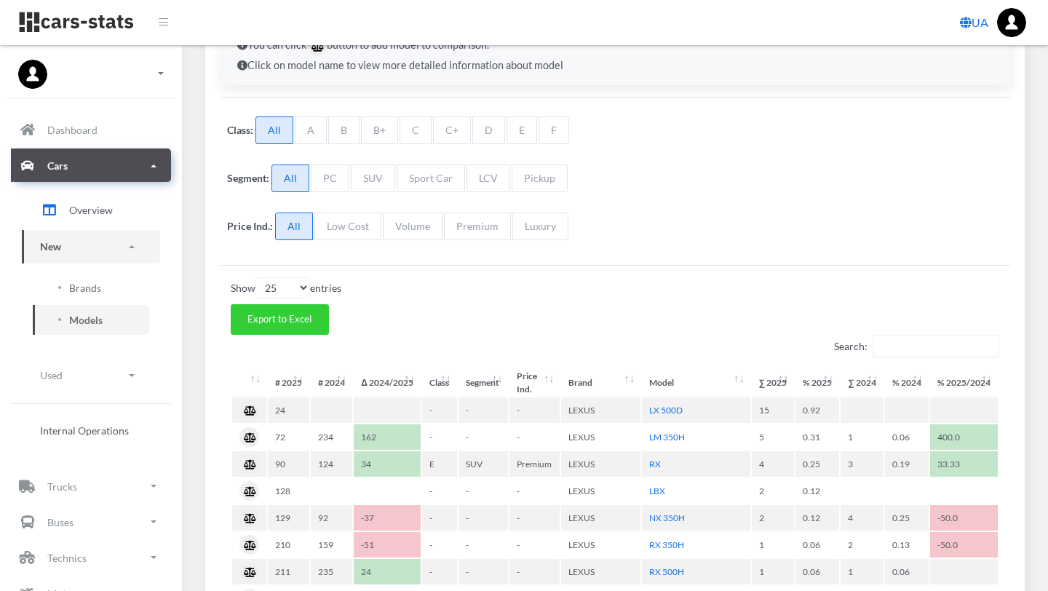
scroll to position [237, 0]
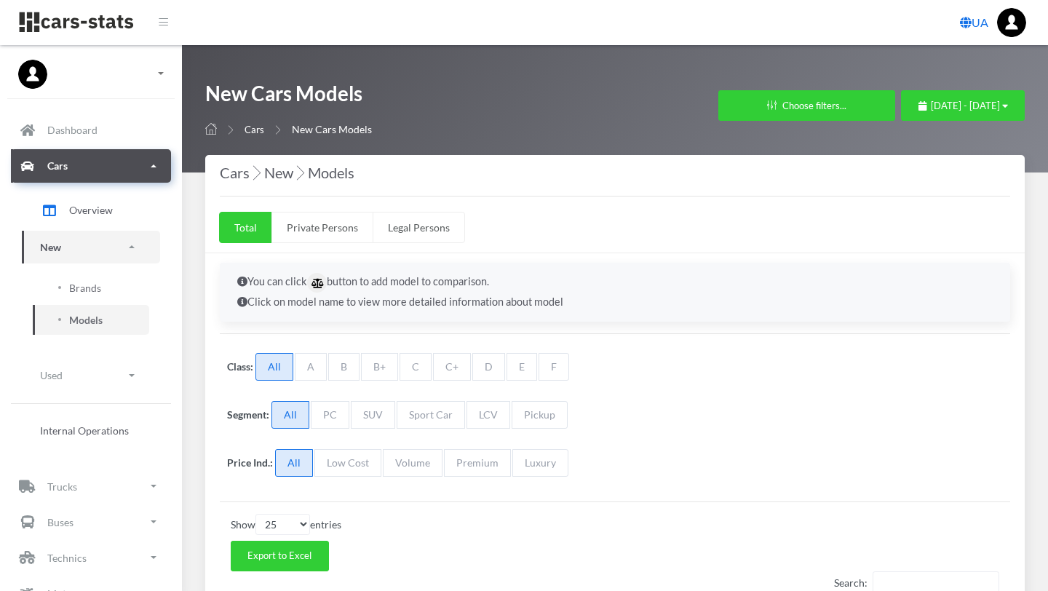
select select "25"
select select "PEUGEOT"
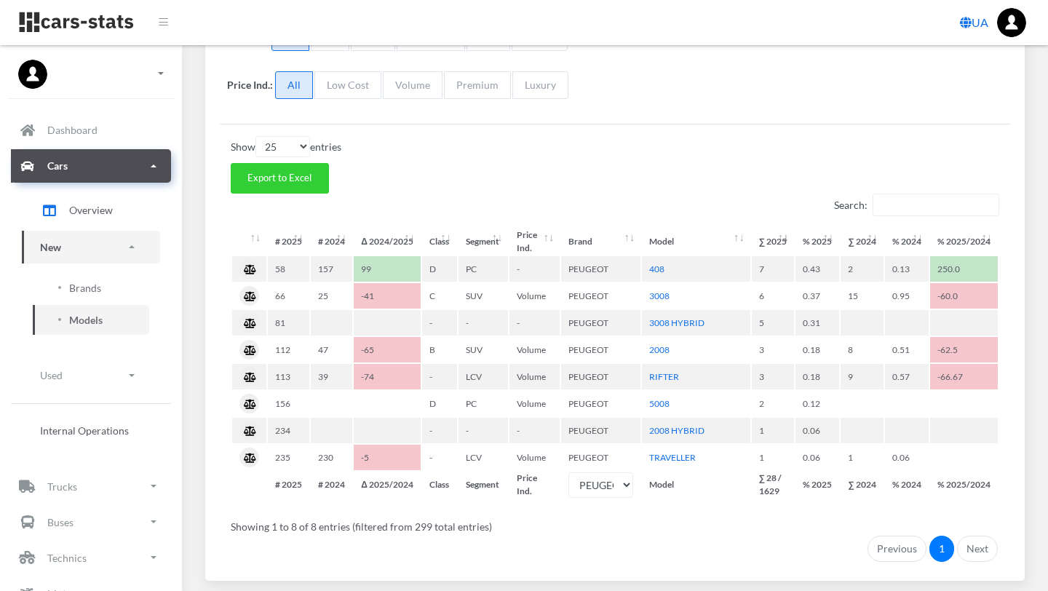
scroll to position [381, 0]
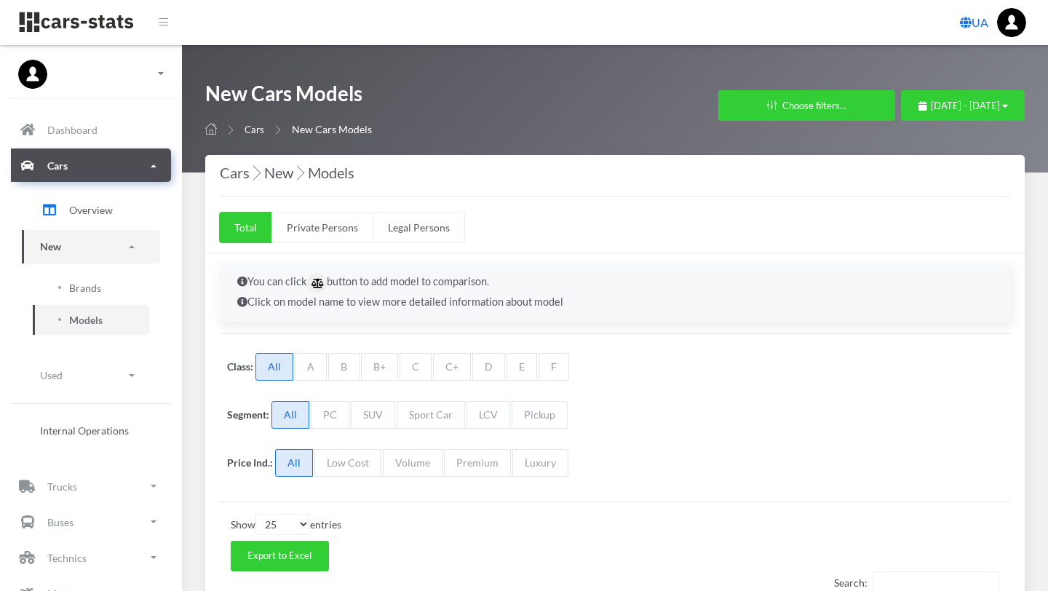
select select "25"
select select "FORD"
